Goal: Task Accomplishment & Management: Use online tool/utility

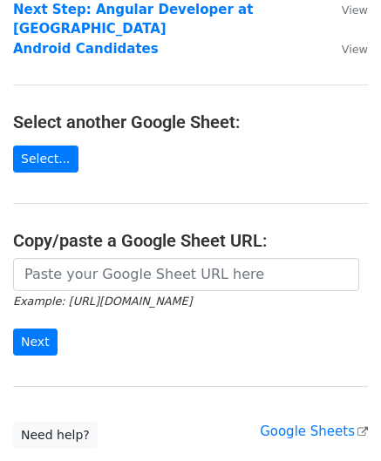
scroll to position [262, 0]
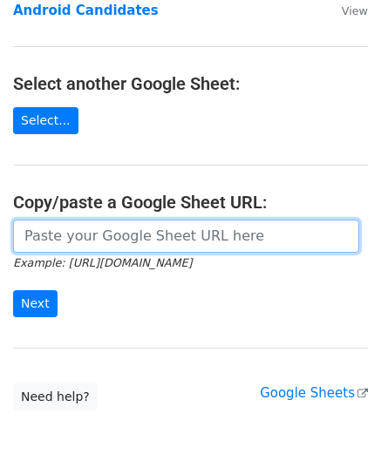
click at [152, 234] on input "url" at bounding box center [186, 236] width 346 height 33
paste input "[URL][DOMAIN_NAME]"
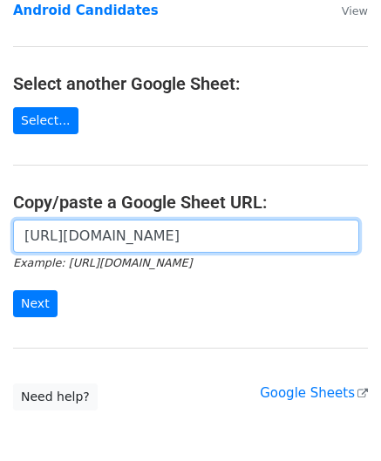
scroll to position [0, 394]
type input "[URL][DOMAIN_NAME]"
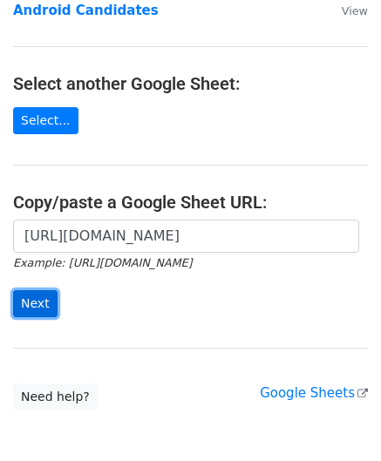
click at [37, 309] on input "Next" at bounding box center [35, 303] width 44 height 27
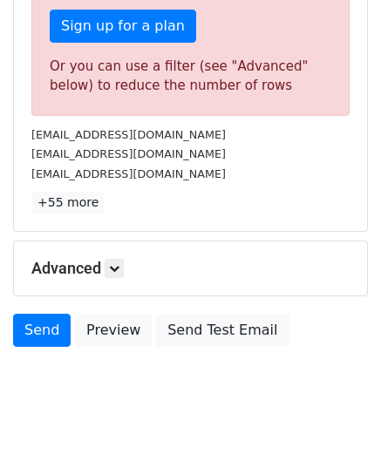
scroll to position [552, 0]
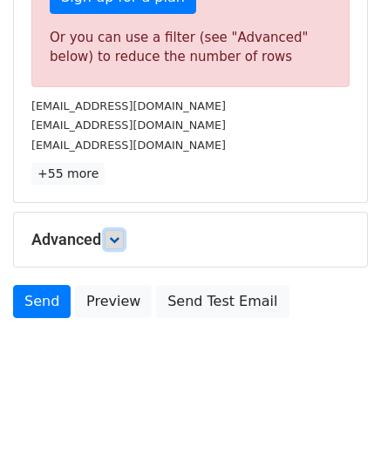
click at [119, 239] on icon at bounding box center [114, 239] width 10 height 10
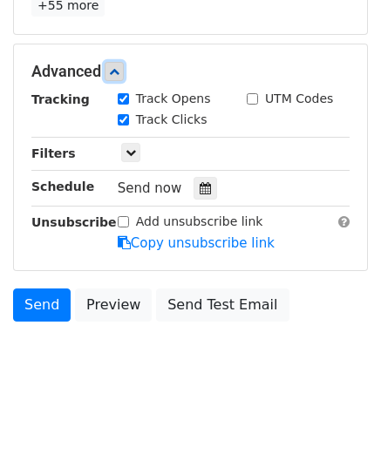
scroll to position [722, 0]
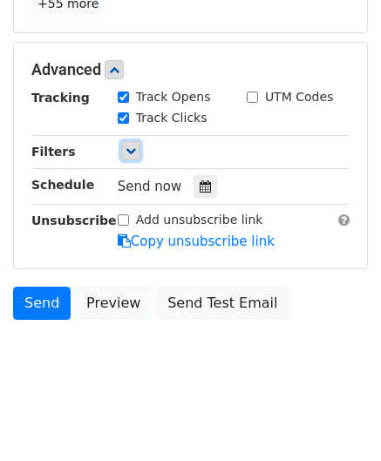
click at [133, 146] on icon at bounding box center [131, 151] width 10 height 10
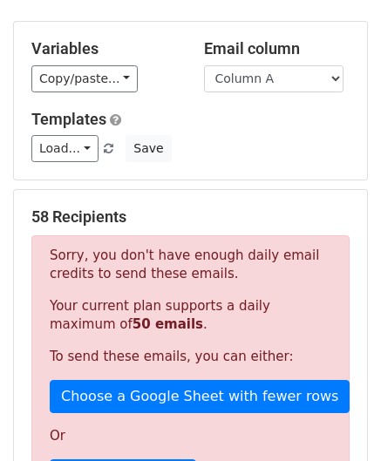
scroll to position [0, 0]
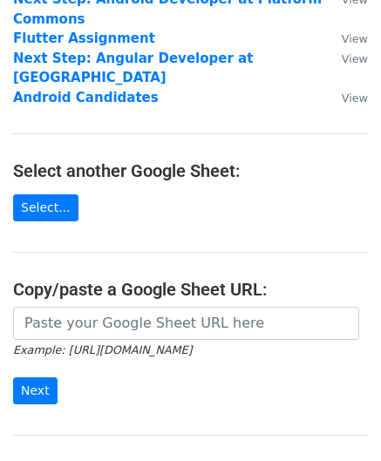
scroll to position [262, 0]
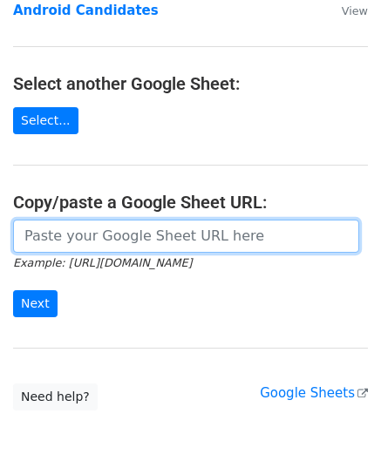
click at [92, 233] on input "url" at bounding box center [186, 236] width 346 height 33
paste input "https://docs.google.com/spreadsheets/d/1Bvye6XUQN9WSGmcUYOEesHGCX9qx6odij61esc2…"
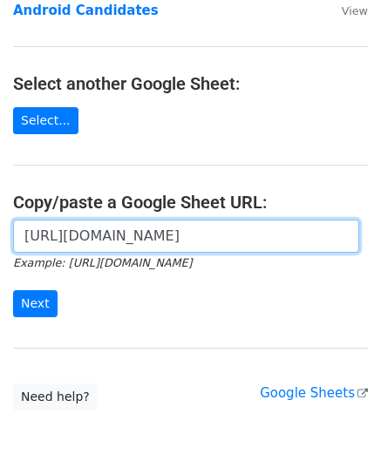
scroll to position [0, 394]
type input "https://docs.google.com/spreadsheets/d/1Bvye6XUQN9WSGmcUYOEesHGCX9qx6odij61esc2…"
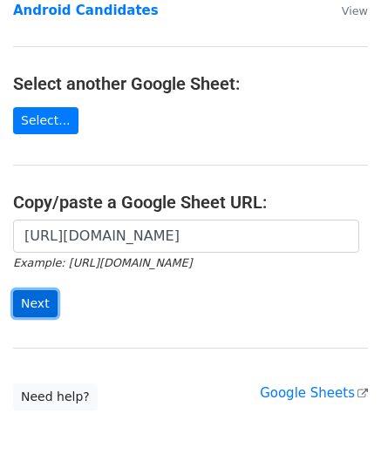
click at [38, 297] on input "Next" at bounding box center [35, 303] width 44 height 27
